Goal: Navigation & Orientation: Find specific page/section

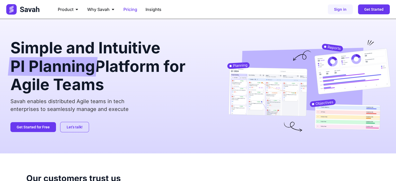
click at [133, 10] on span "Pricing" at bounding box center [131, 9] width 14 height 6
click at [125, 10] on span "Pricing" at bounding box center [131, 9] width 14 height 6
click at [153, 9] on span "Insights" at bounding box center [154, 9] width 16 height 6
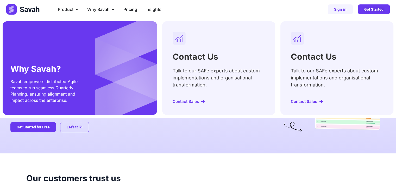
click at [189, 102] on span "Contact Sales" at bounding box center [186, 102] width 26 height 4
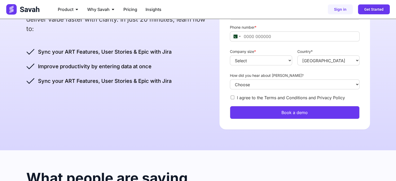
scroll to position [66, 0]
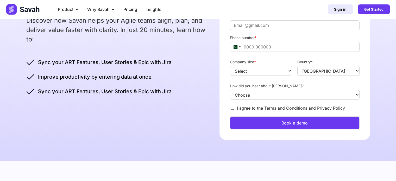
click at [343, 8] on span "Sign in" at bounding box center [340, 10] width 13 height 4
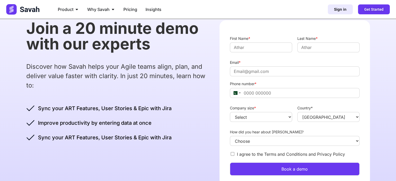
scroll to position [0, 0]
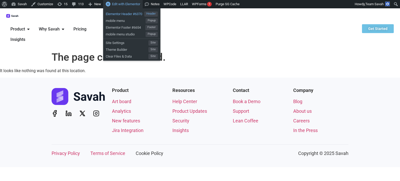
click at [154, 13] on span "Header" at bounding box center [151, 13] width 14 height 5
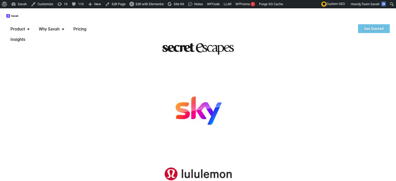
scroll to position [140, 0]
